Goal: Task Accomplishment & Management: Manage account settings

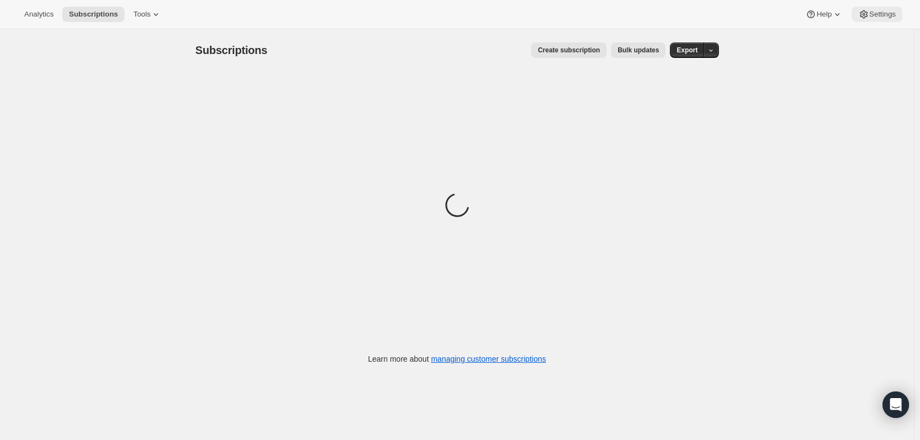
click at [892, 16] on span "Settings" at bounding box center [882, 14] width 26 height 9
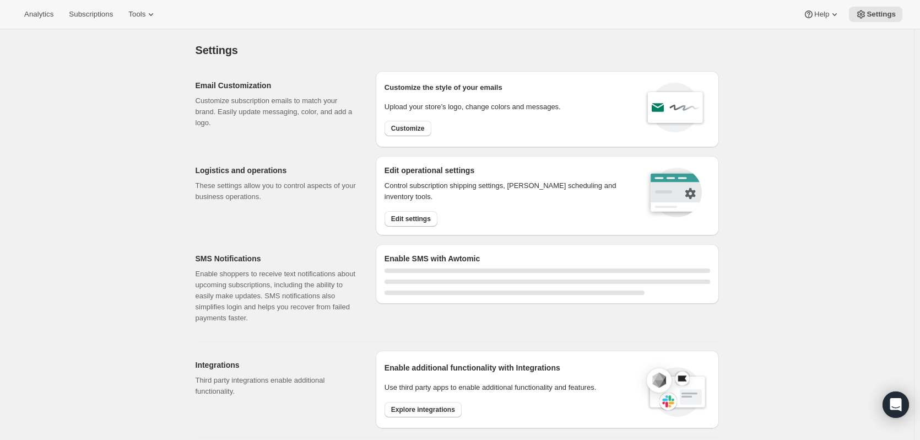
select select "17:00"
select select "09:00"
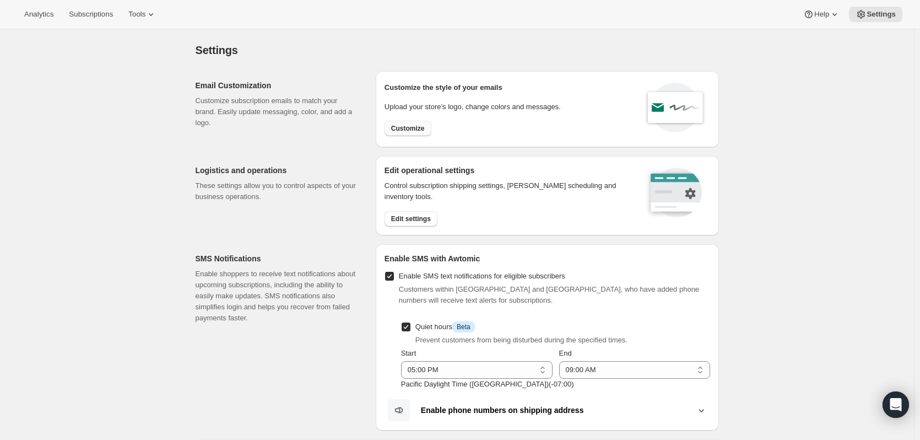
click at [425, 127] on span "Customize" at bounding box center [408, 128] width 34 height 9
select select "subscriptionMessage"
select select "5"
select select "15"
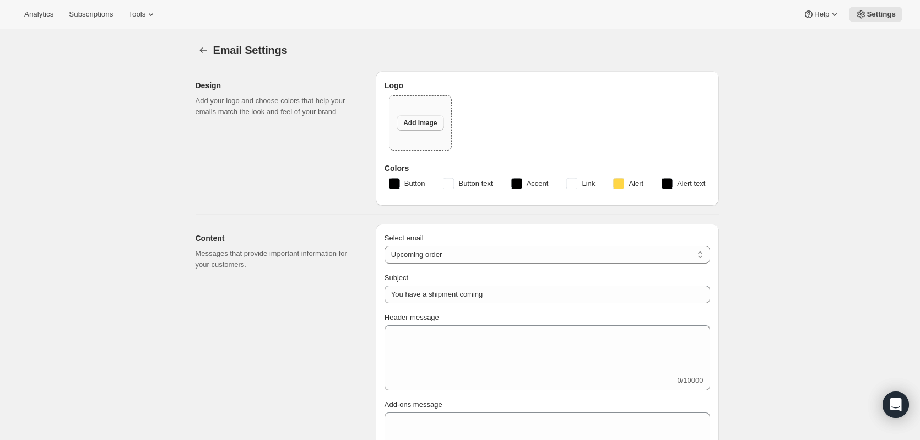
type input "Your next Clif Family Winery shipment is coming soon!"
type textarea "Your next shipment is processing soon! If this is your first time interacting w…"
select select "7"
select select "10"
type input "Clif Family Winery"
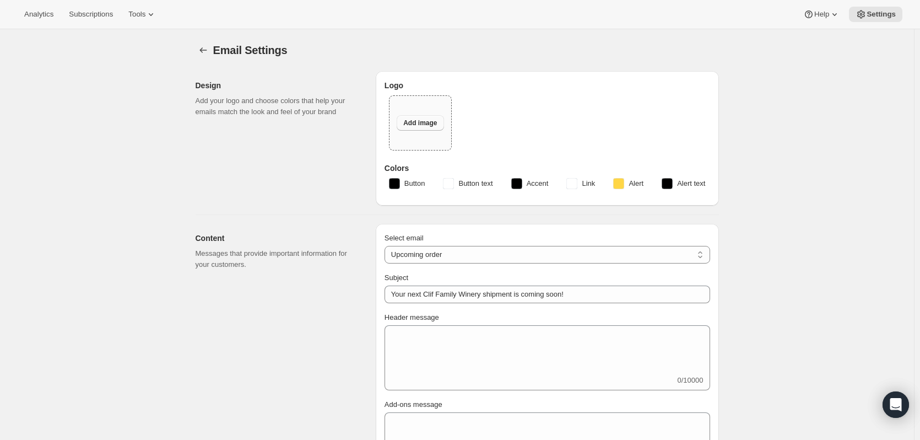
checkbox input "false"
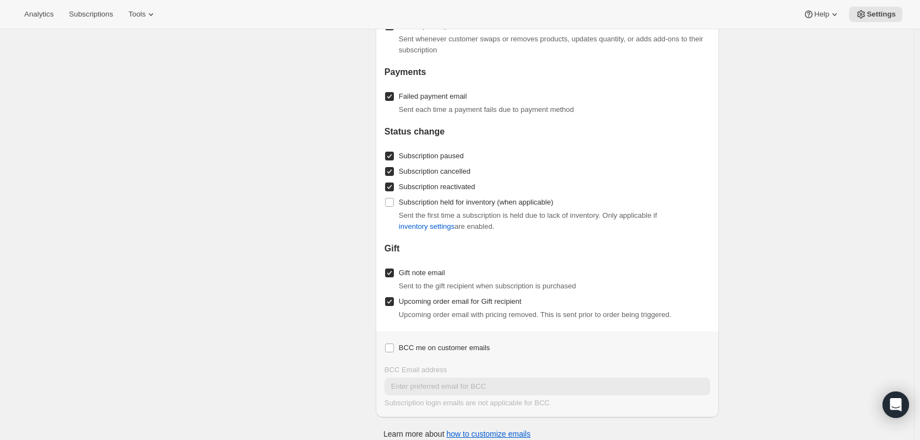
scroll to position [1306, 0]
